Goal: Task Accomplishment & Management: Use online tool/utility

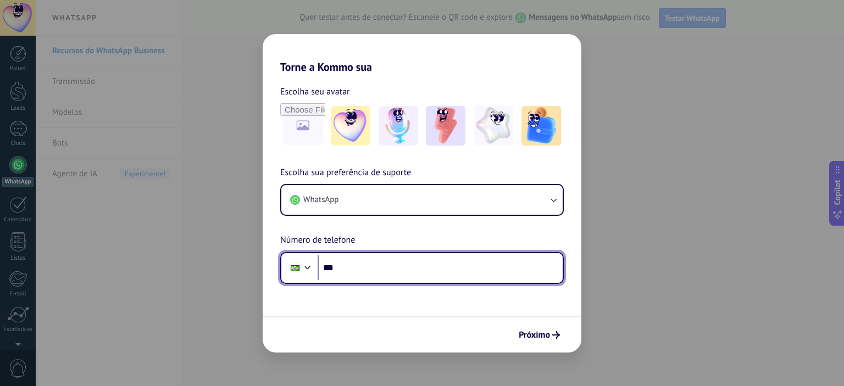
click at [359, 260] on input "***" at bounding box center [440, 268] width 245 height 25
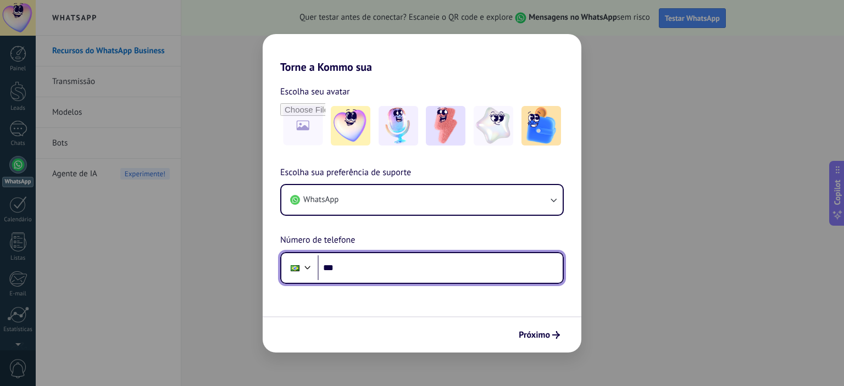
click at [361, 261] on input "***" at bounding box center [440, 268] width 245 height 25
type input "********"
